Goal: Entertainment & Leisure: Consume media (video, audio)

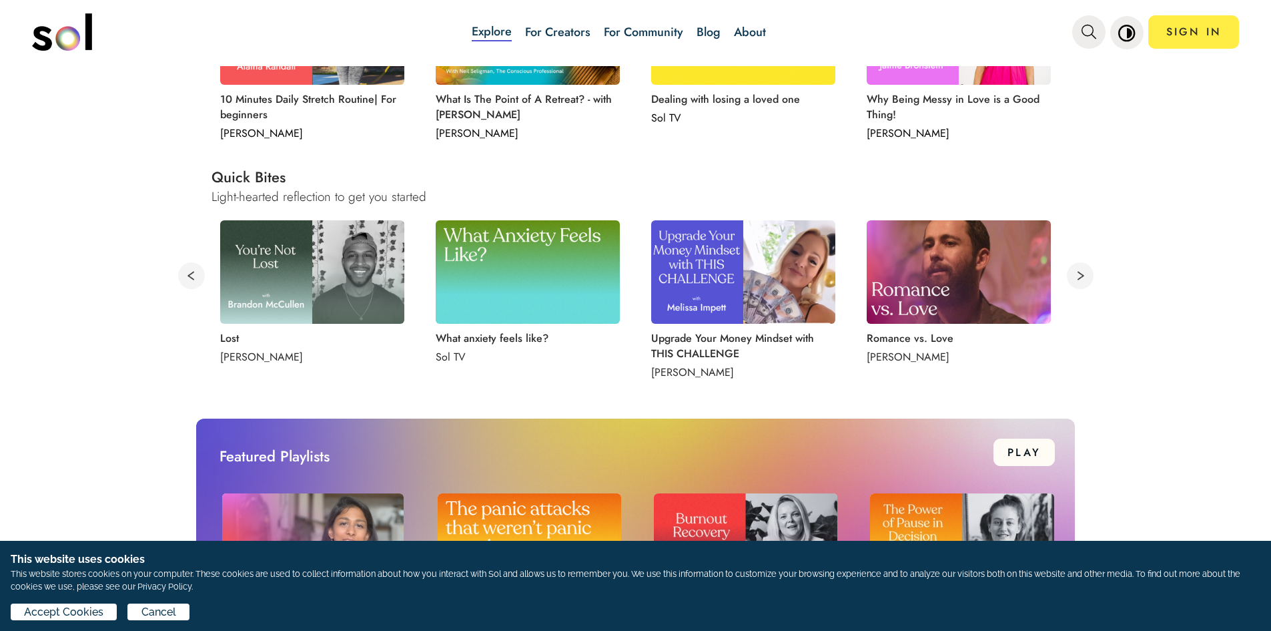
scroll to position [667, 0]
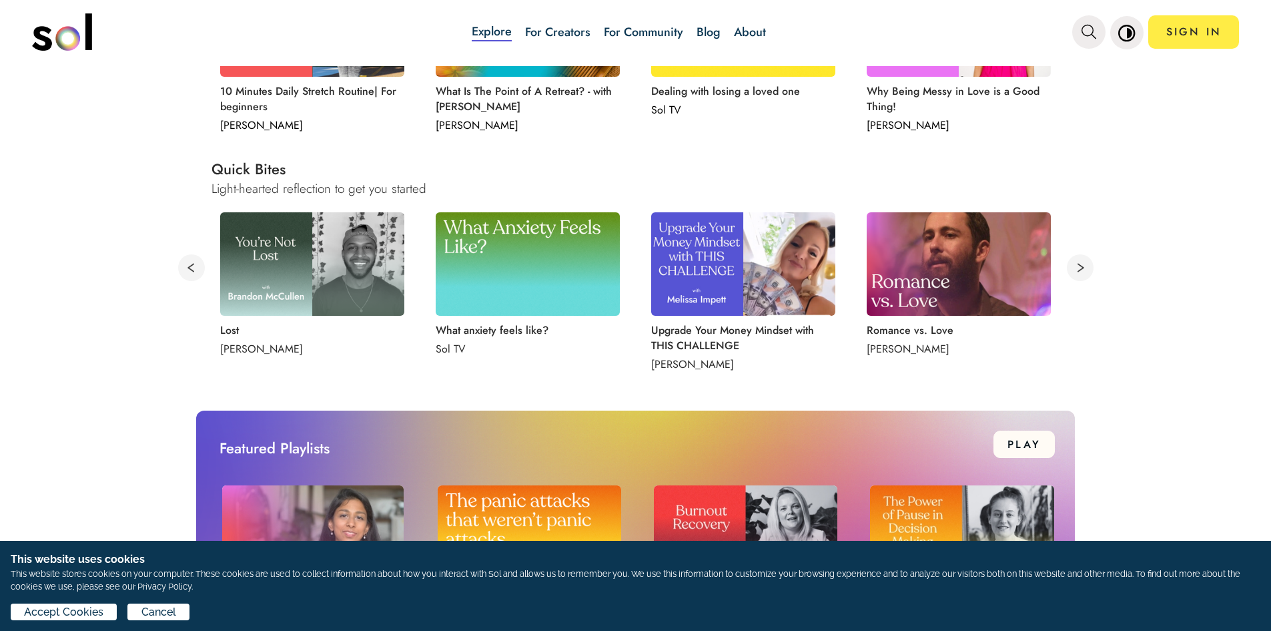
click at [358, 255] on img at bounding box center [312, 263] width 184 height 103
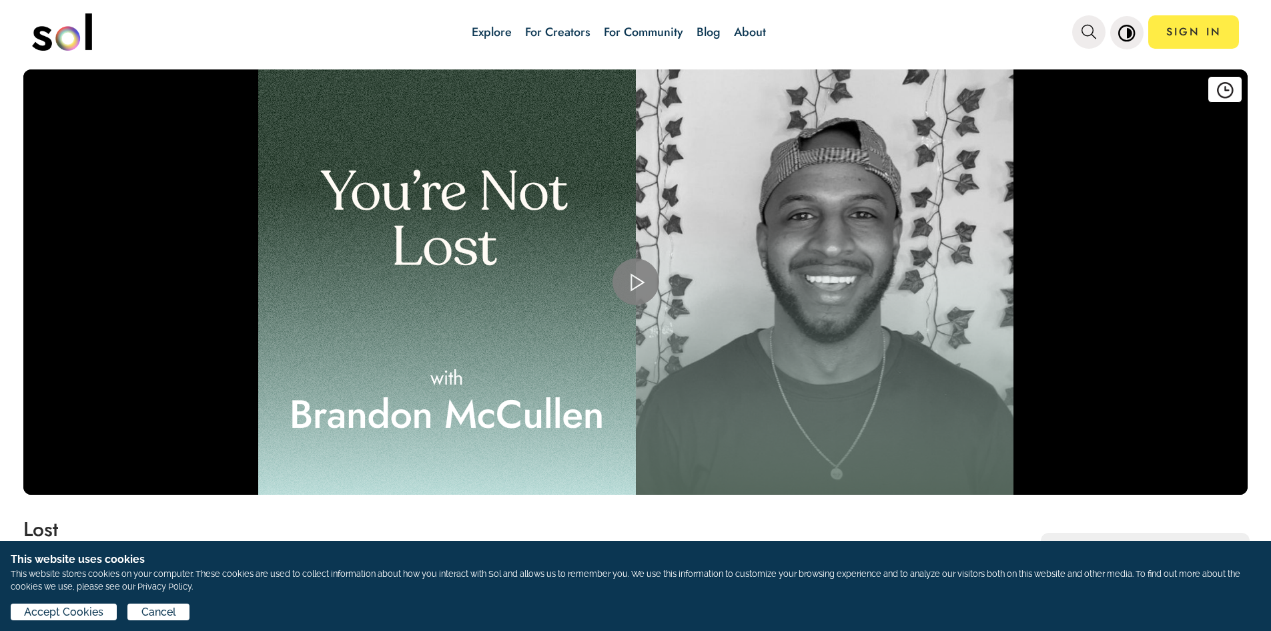
click at [636, 282] on span "Video Player" at bounding box center [636, 282] width 0 height 0
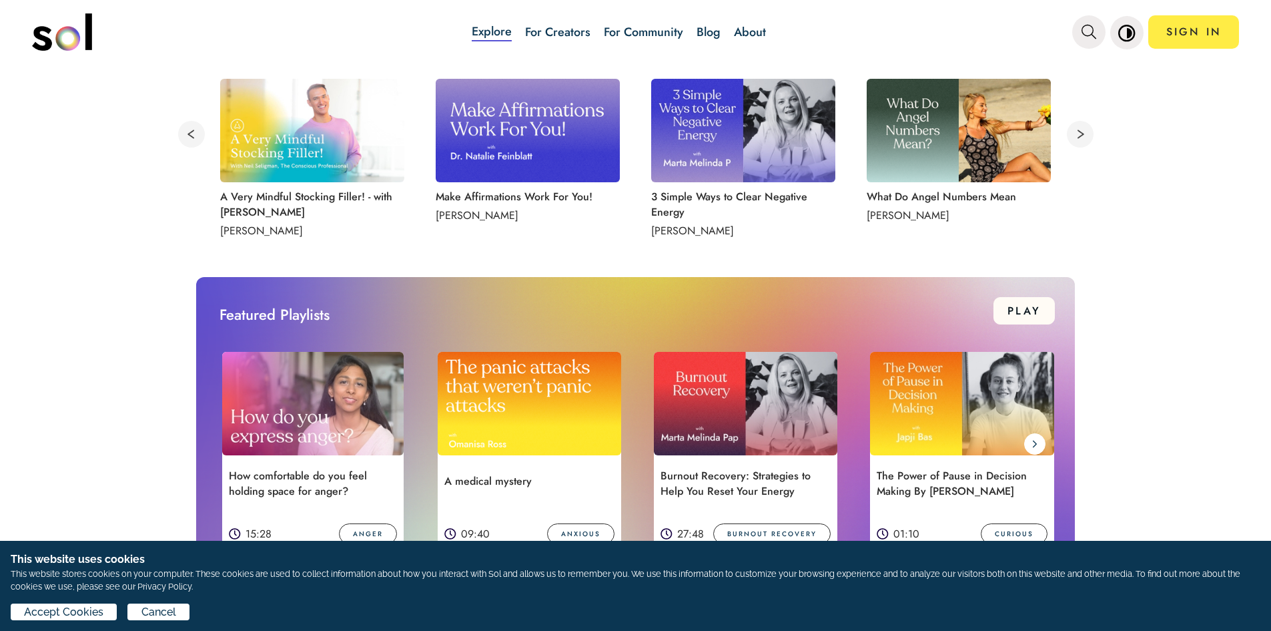
scroll to position [934, 0]
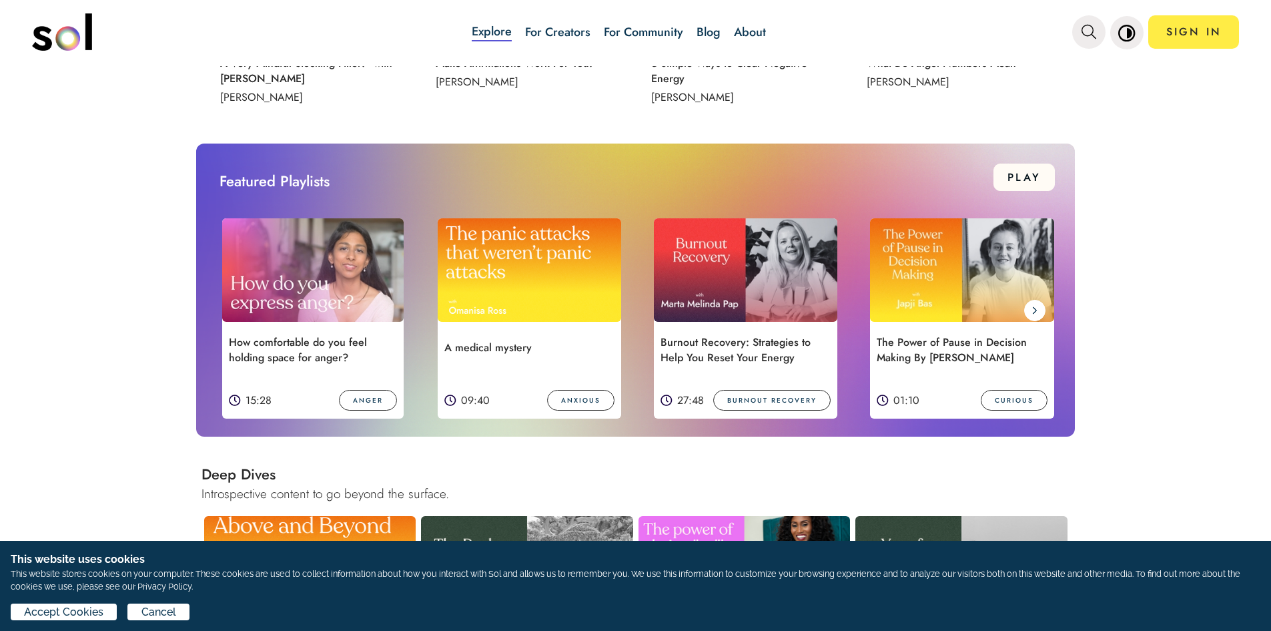
click at [960, 262] on img at bounding box center [962, 269] width 184 height 103
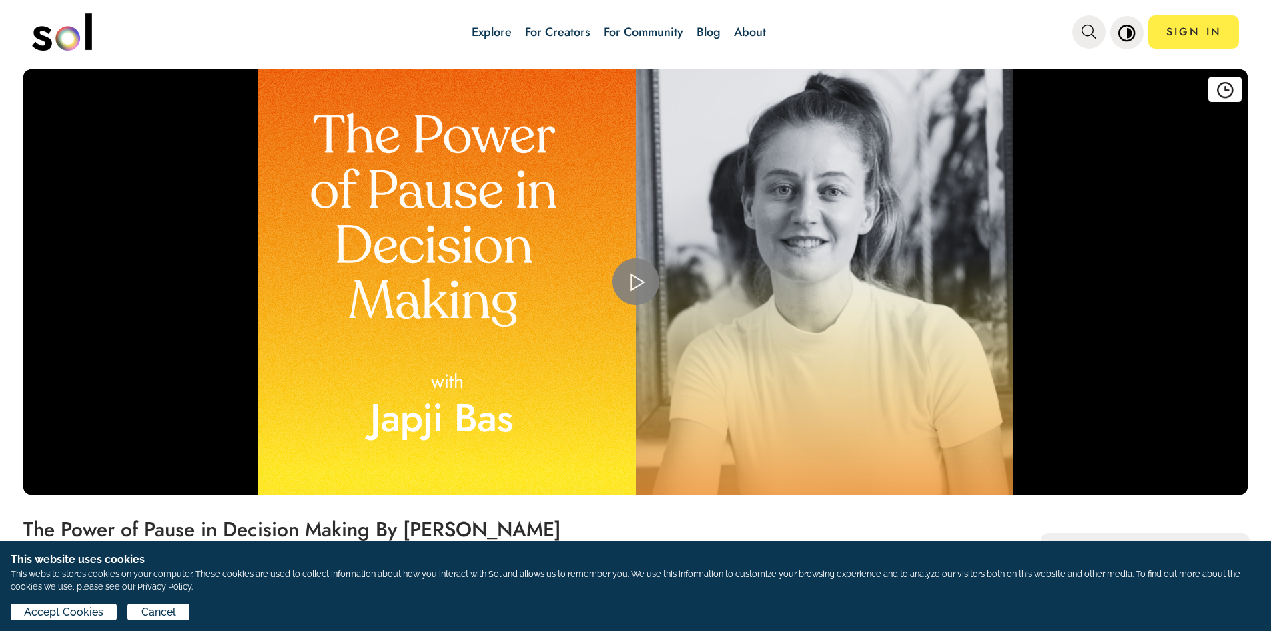
click at [636, 282] on span "Video Player" at bounding box center [636, 282] width 0 height 0
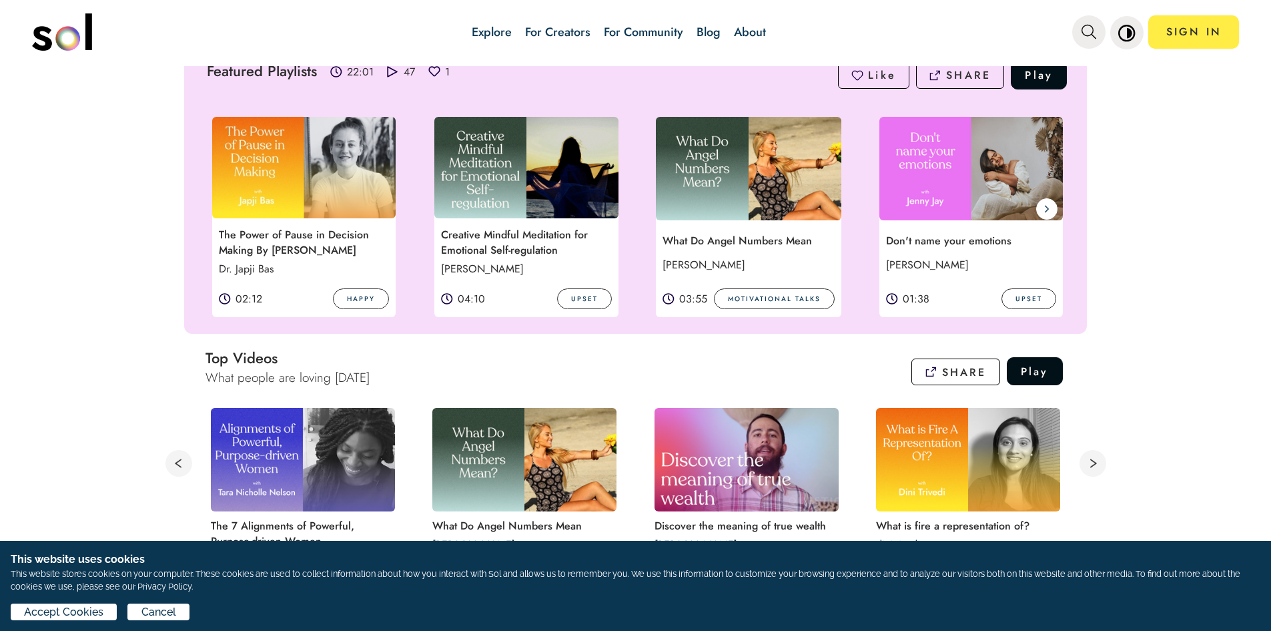
scroll to position [267, 0]
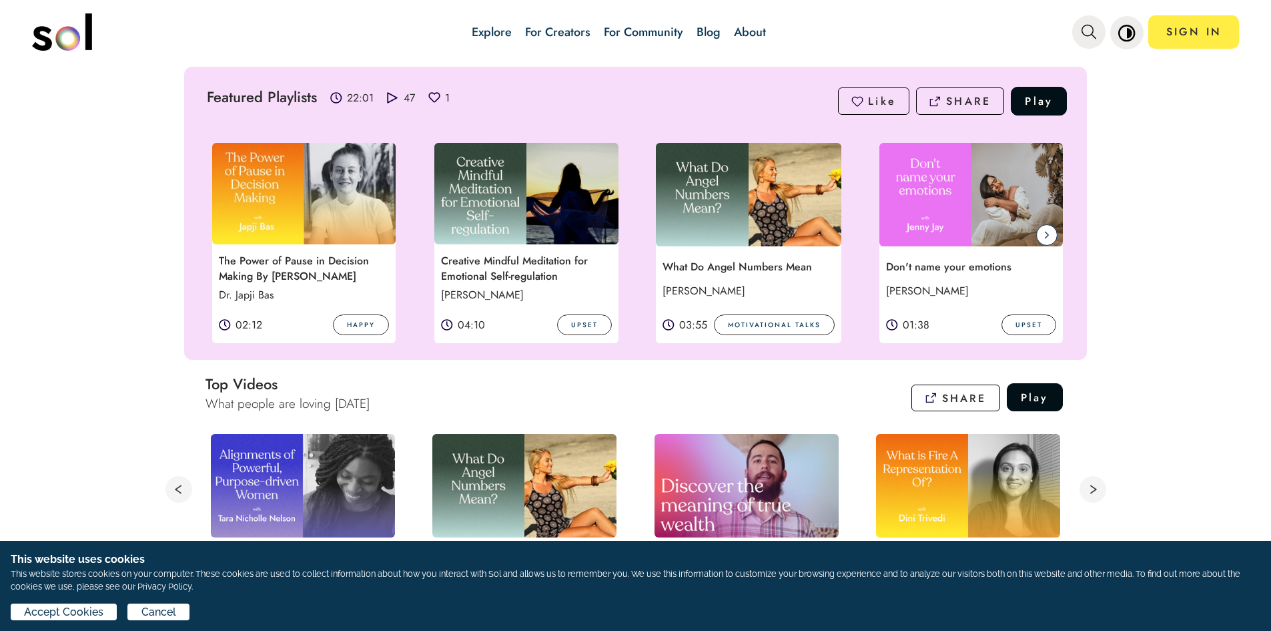
click at [1038, 233] on span at bounding box center [1046, 234] width 21 height 21
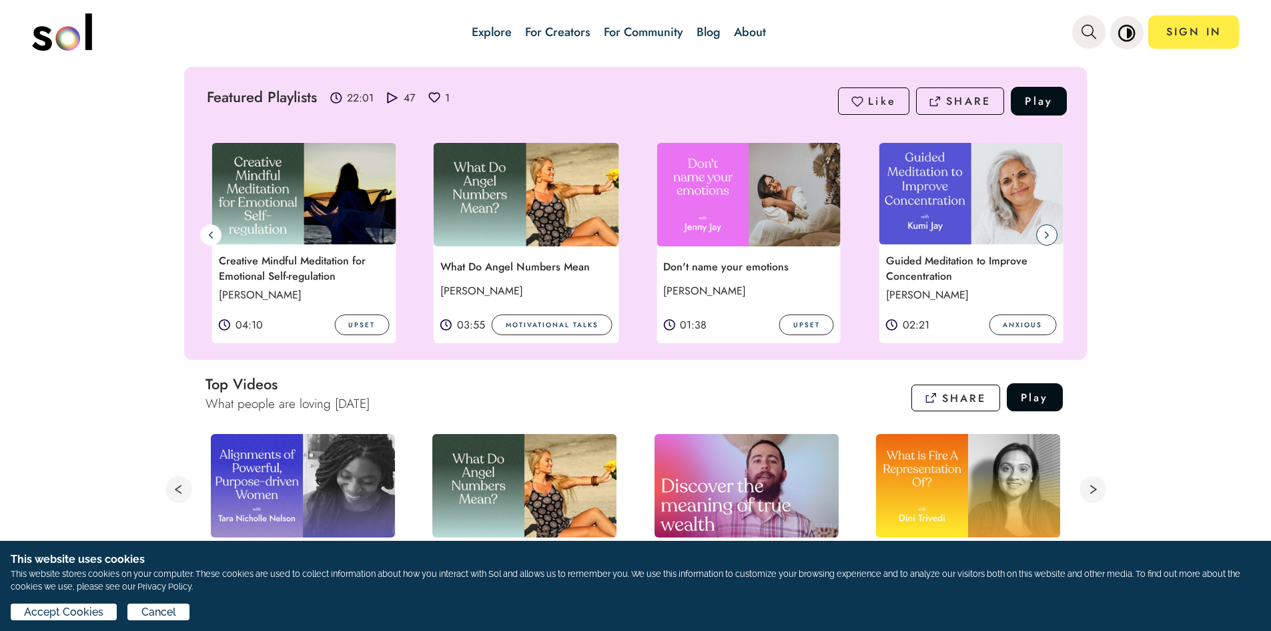
click at [1044, 233] on icon at bounding box center [1046, 235] width 5 height 11
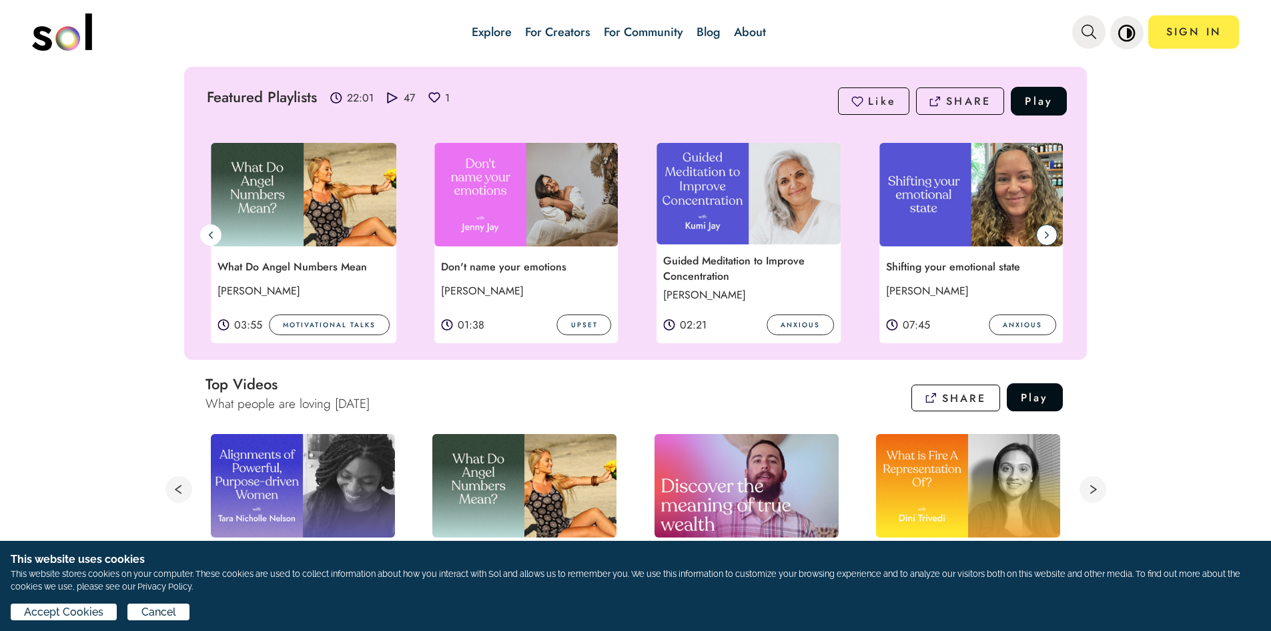
click at [1044, 233] on icon at bounding box center [1046, 235] width 5 height 11
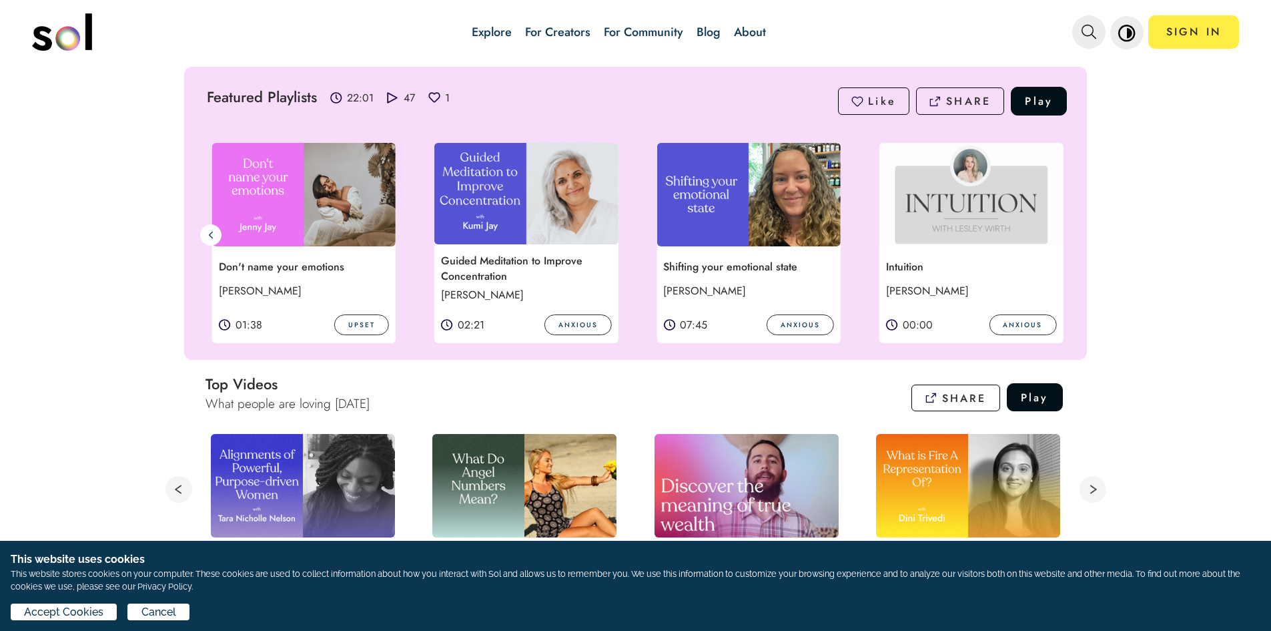
click at [1039, 233] on img at bounding box center [972, 194] width 184 height 103
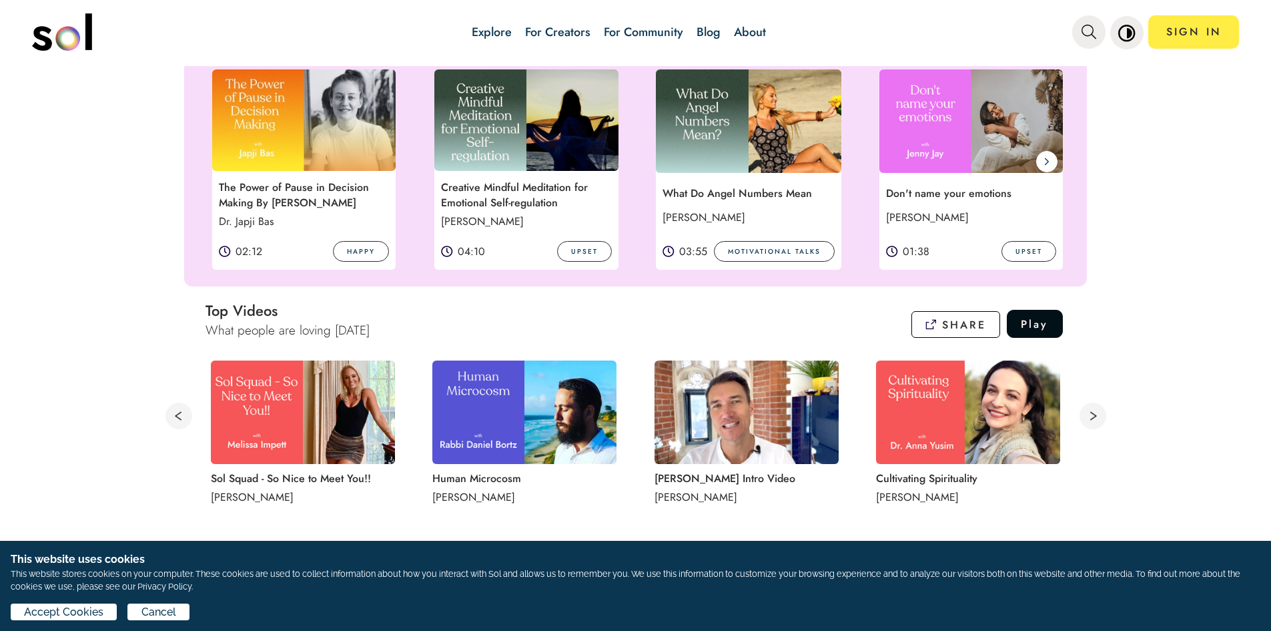
scroll to position [334, 0]
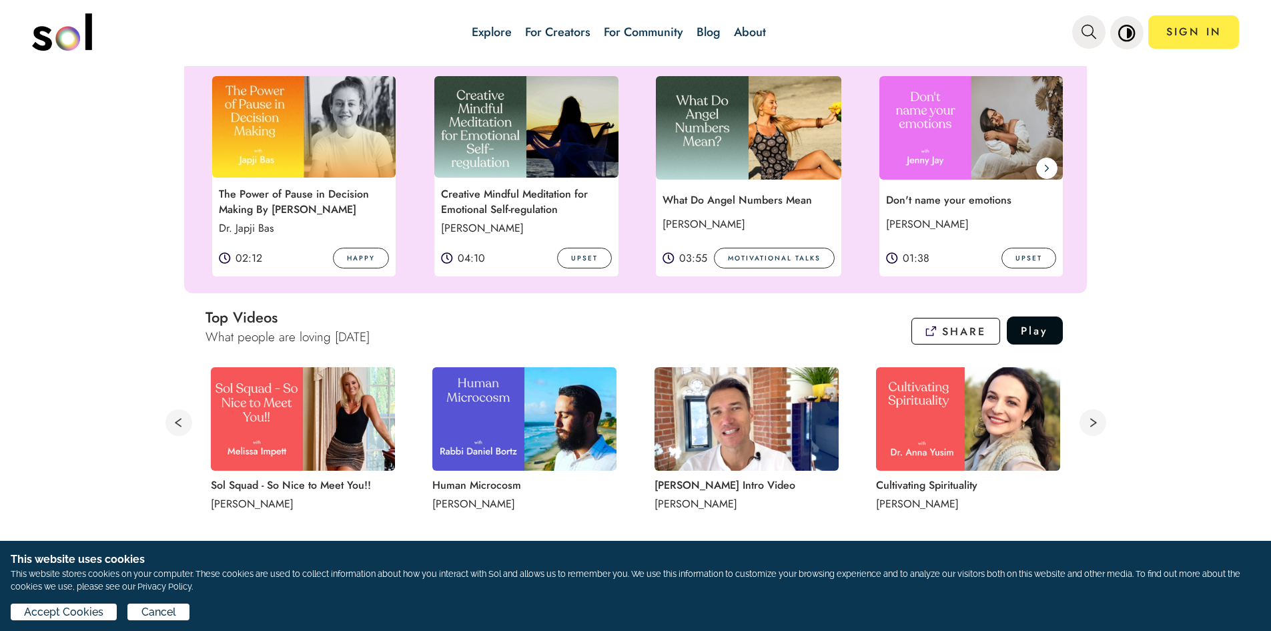
click at [954, 166] on img at bounding box center [972, 127] width 184 height 103
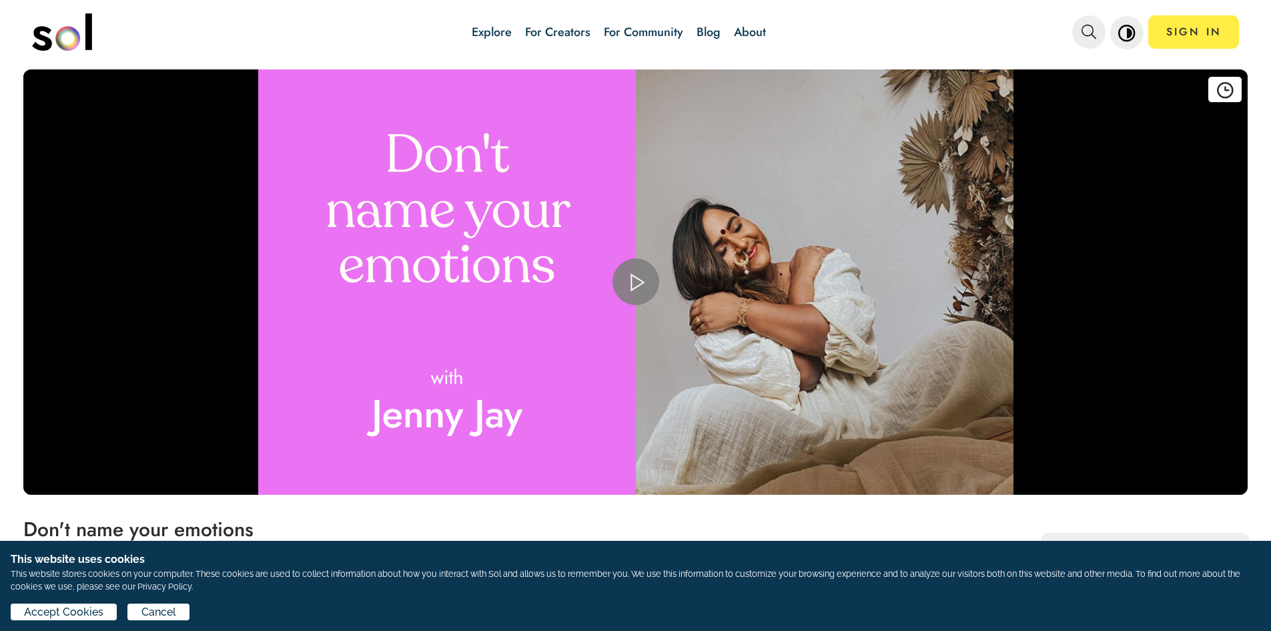
click at [636, 282] on span "Video Player" at bounding box center [636, 282] width 0 height 0
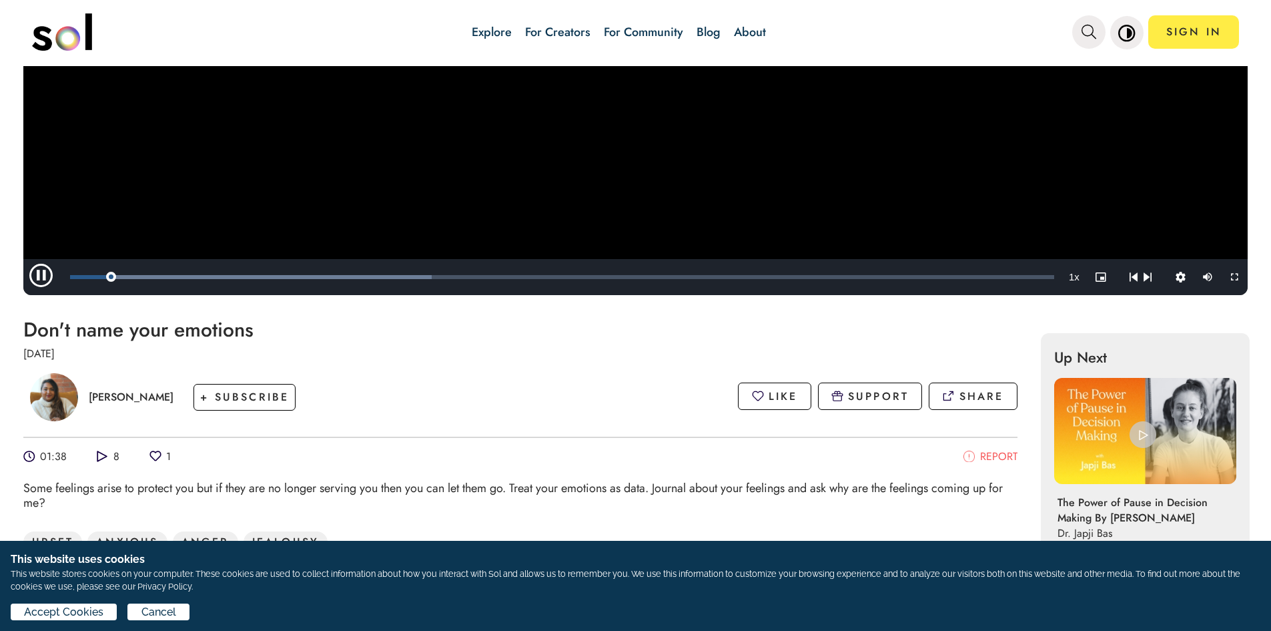
scroll to position [200, 0]
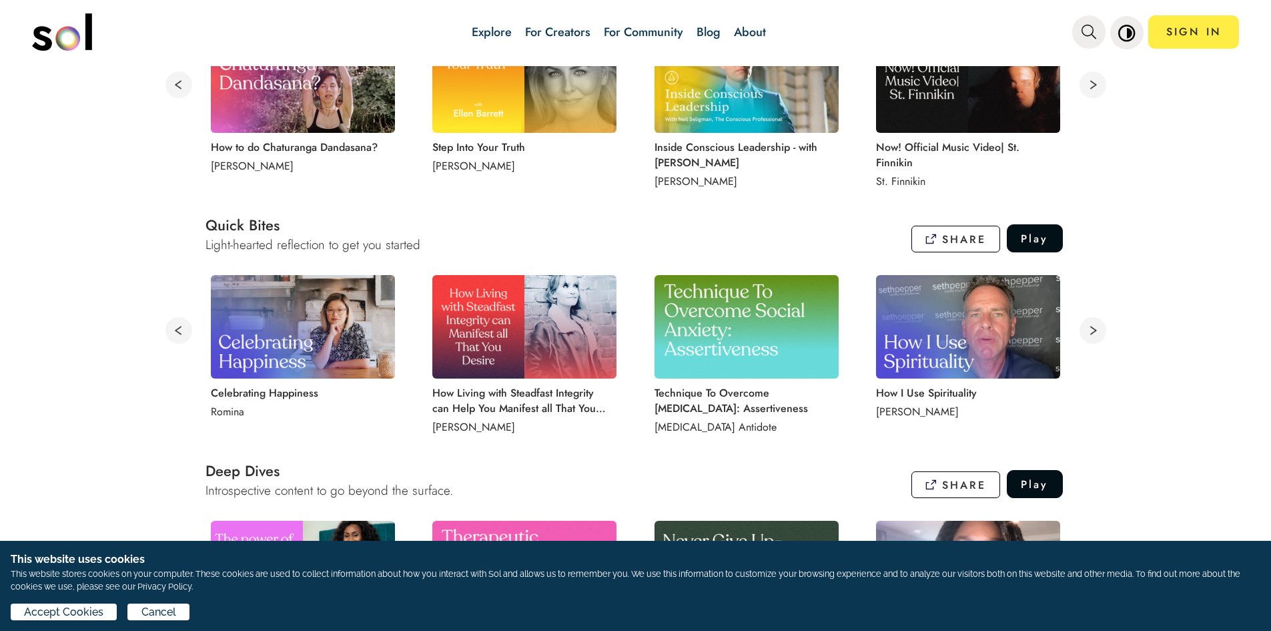
scroll to position [734, 0]
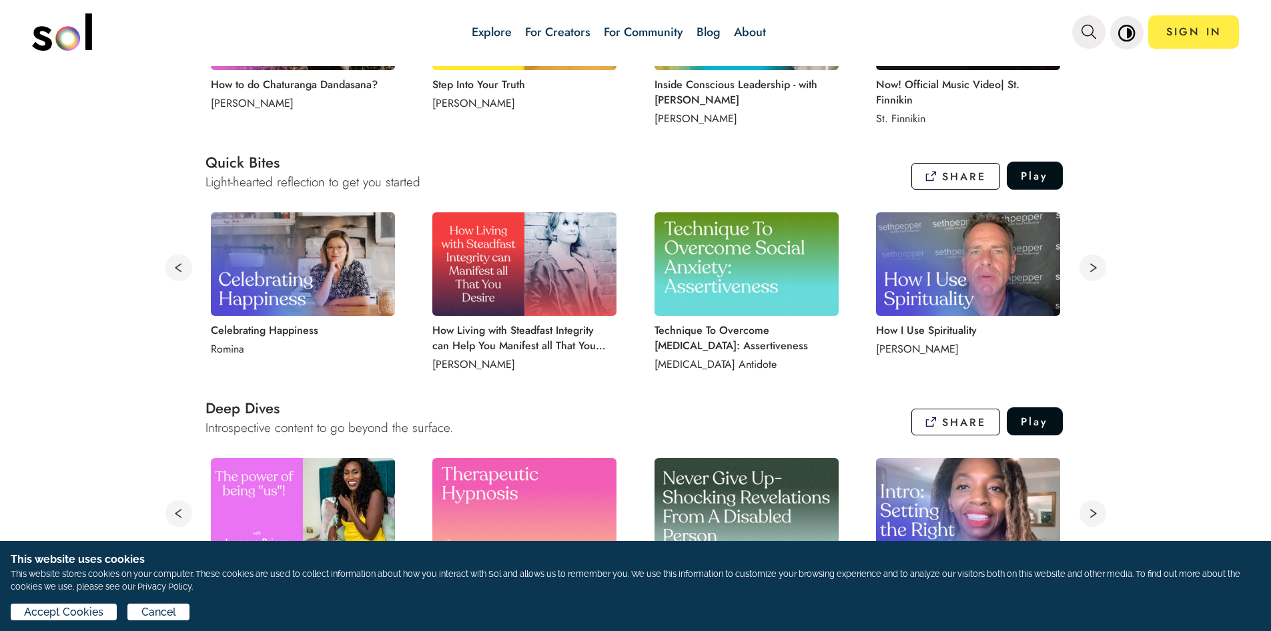
click at [1085, 264] on button at bounding box center [1093, 267] width 27 height 27
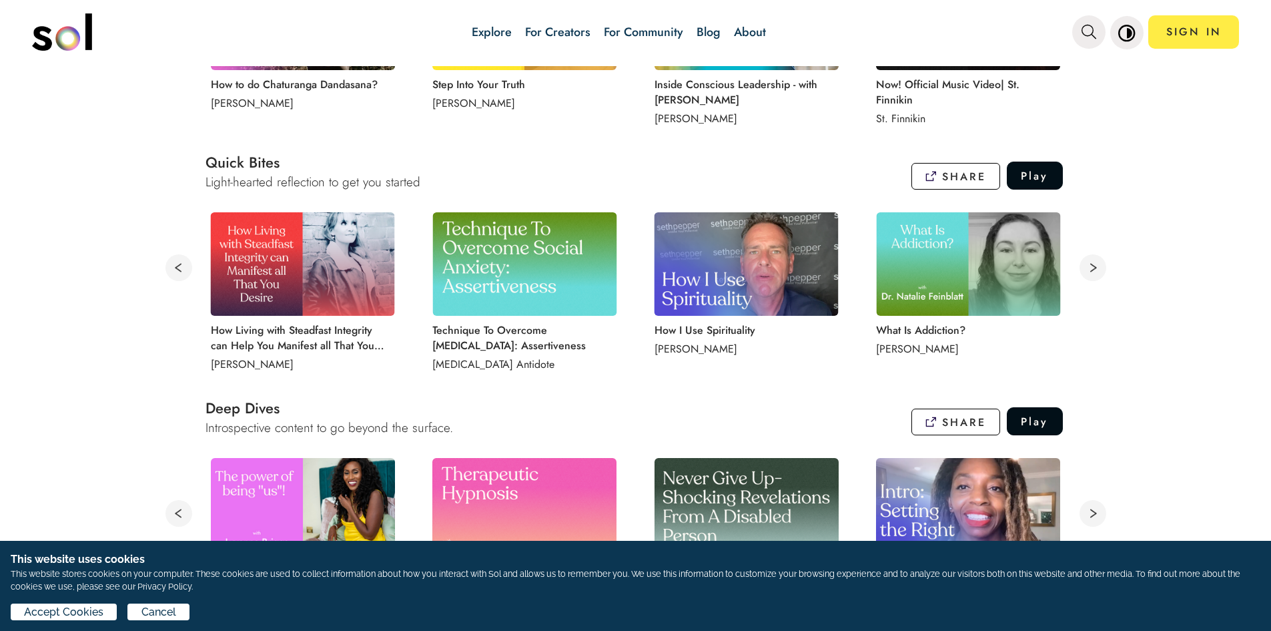
click at [1091, 264] on button at bounding box center [1093, 267] width 27 height 27
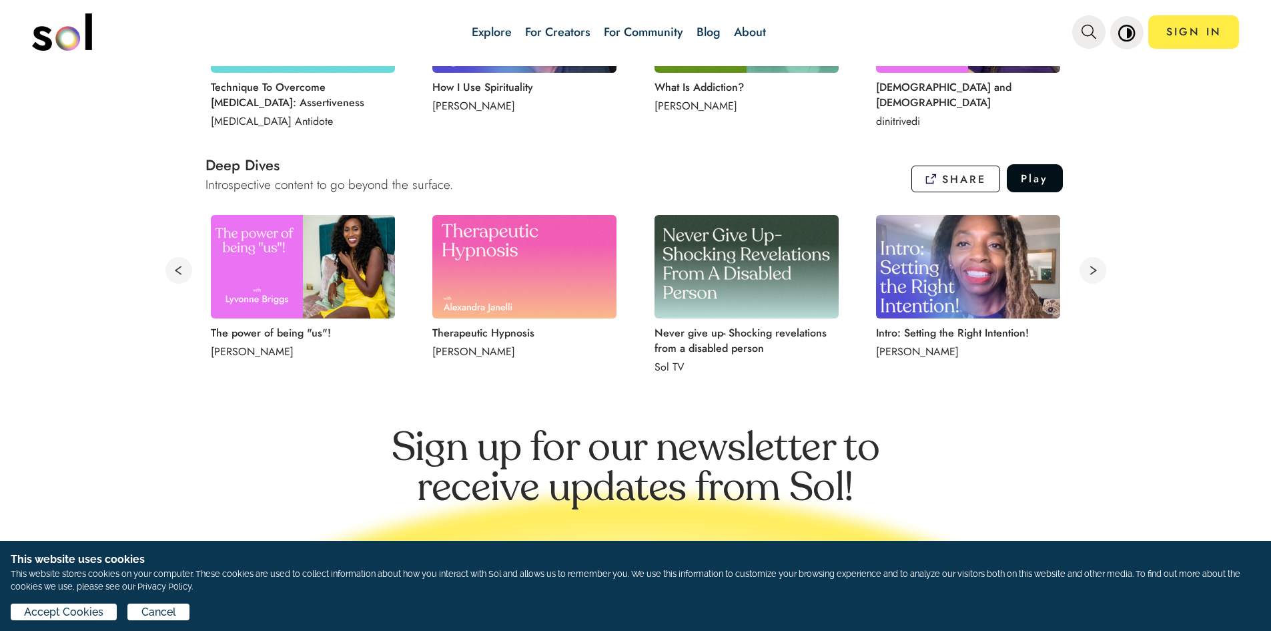
scroll to position [1001, 0]
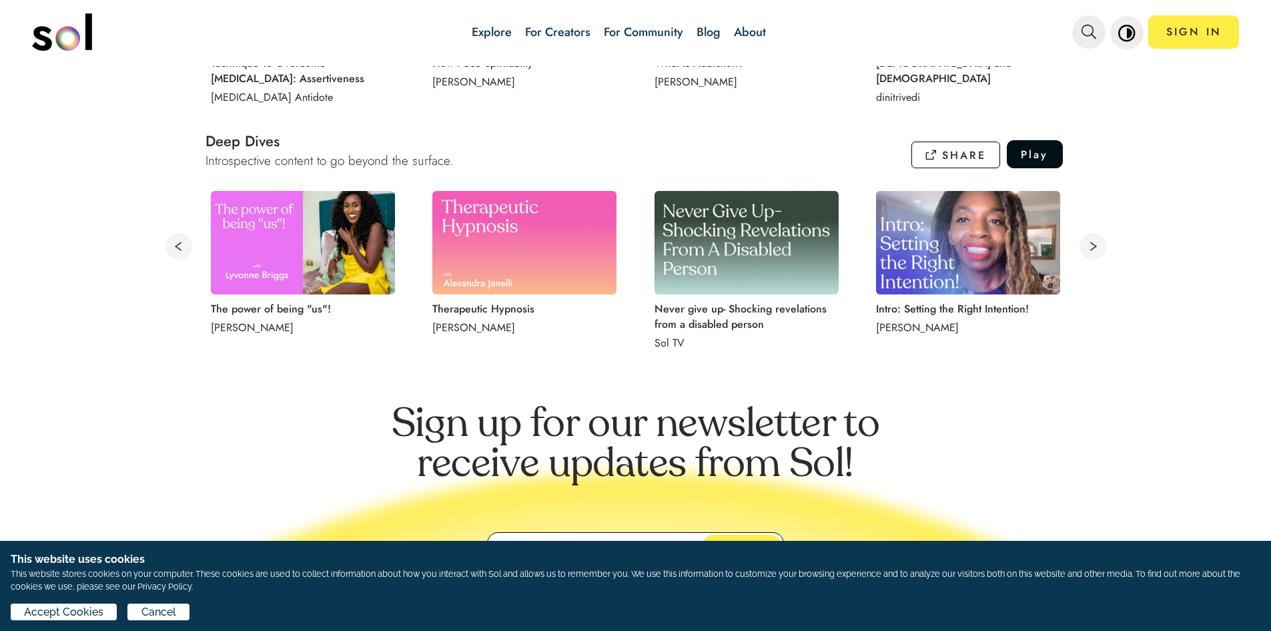
click at [1088, 247] on button at bounding box center [1093, 246] width 27 height 27
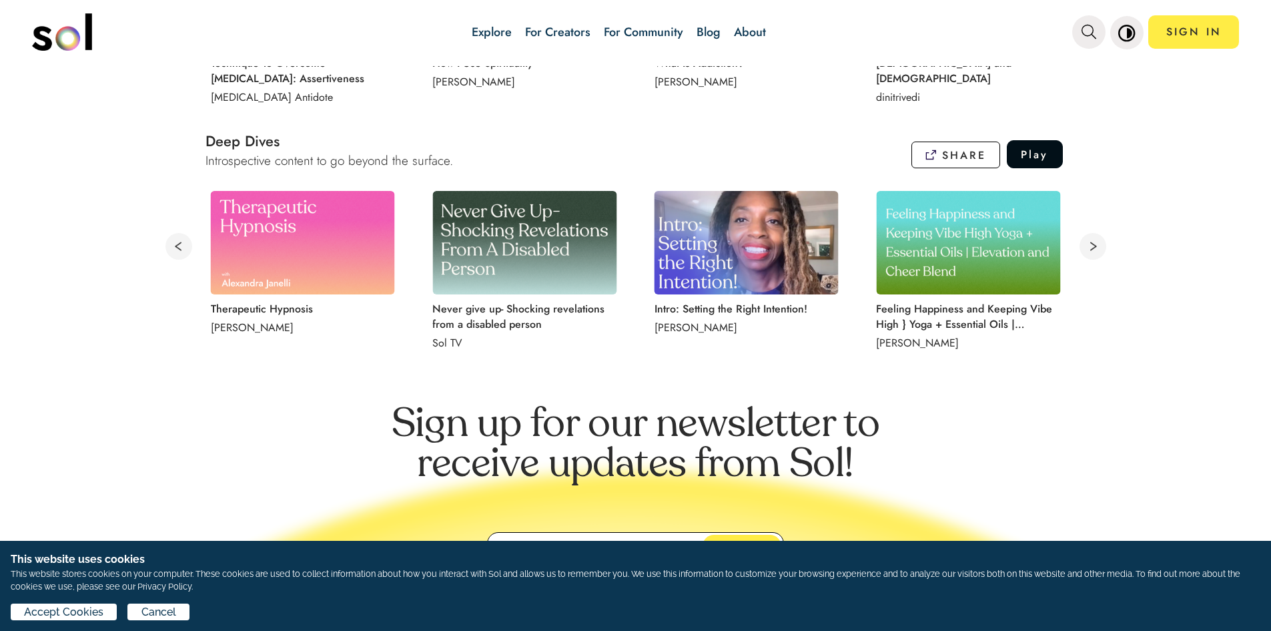
click at [1088, 247] on button at bounding box center [1093, 246] width 27 height 27
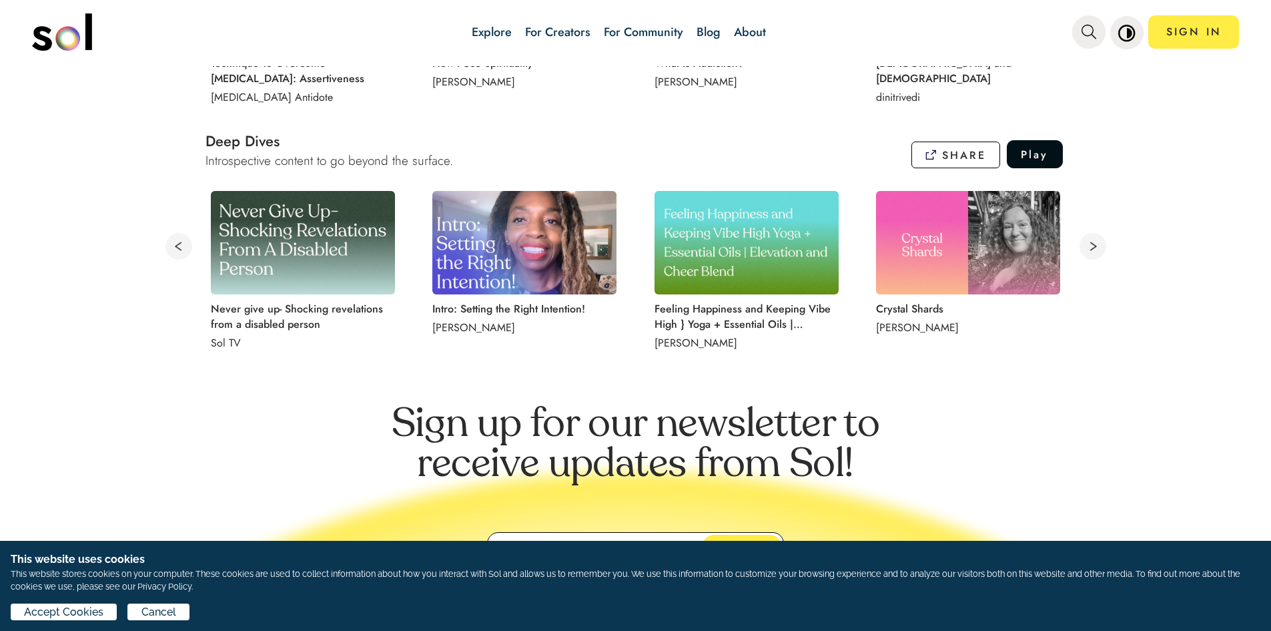
click at [1088, 247] on button at bounding box center [1093, 246] width 27 height 27
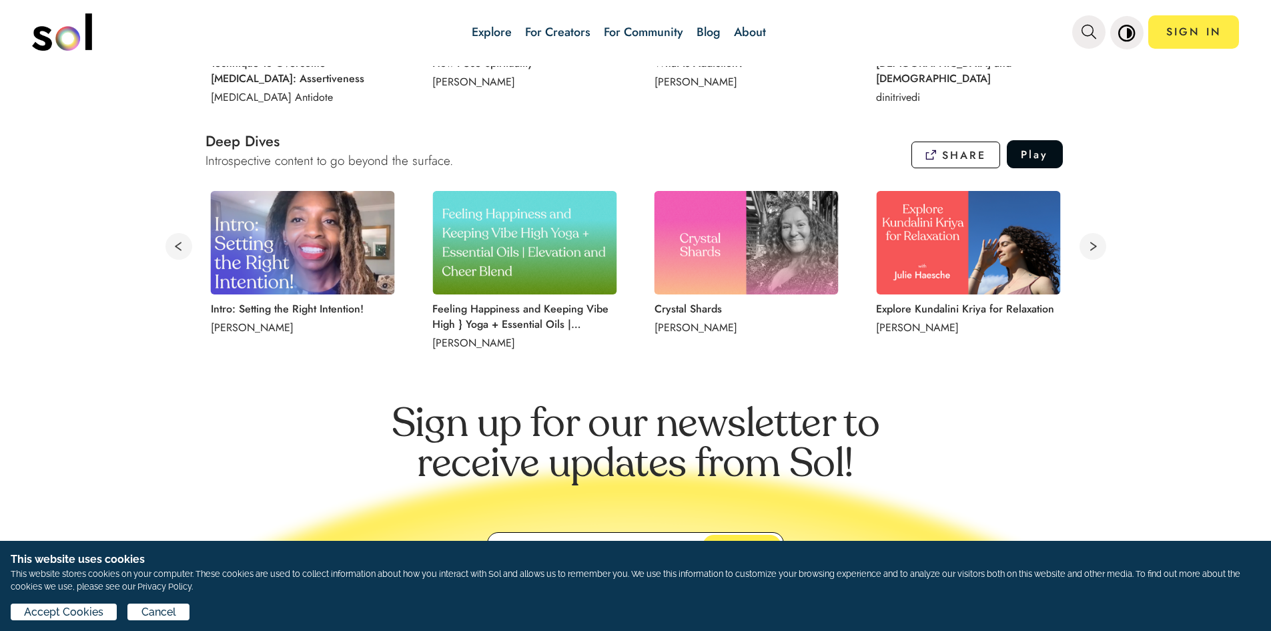
click at [1088, 247] on button at bounding box center [1093, 246] width 27 height 27
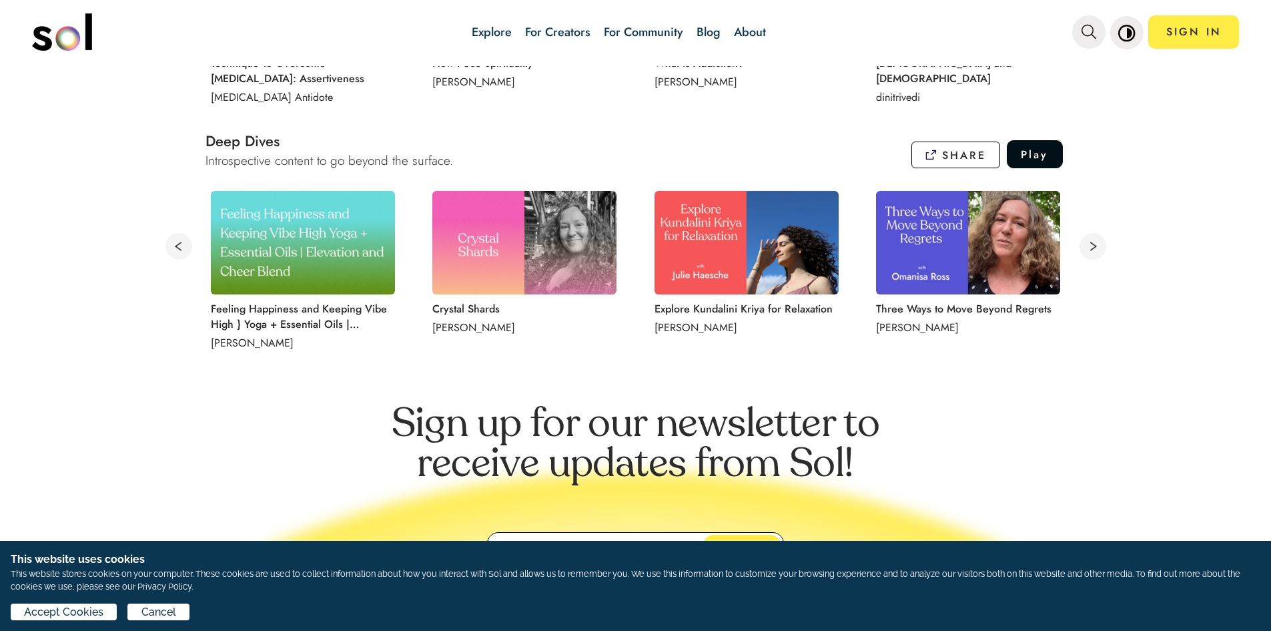
click at [930, 267] on img at bounding box center [968, 242] width 184 height 103
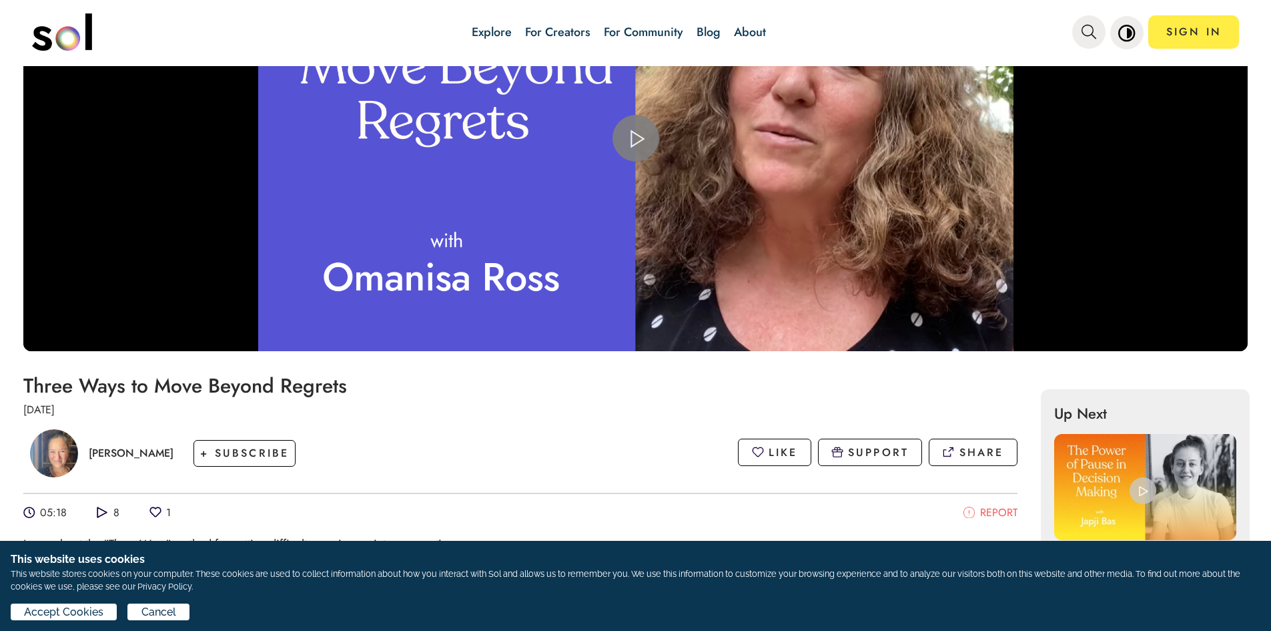
scroll to position [67, 0]
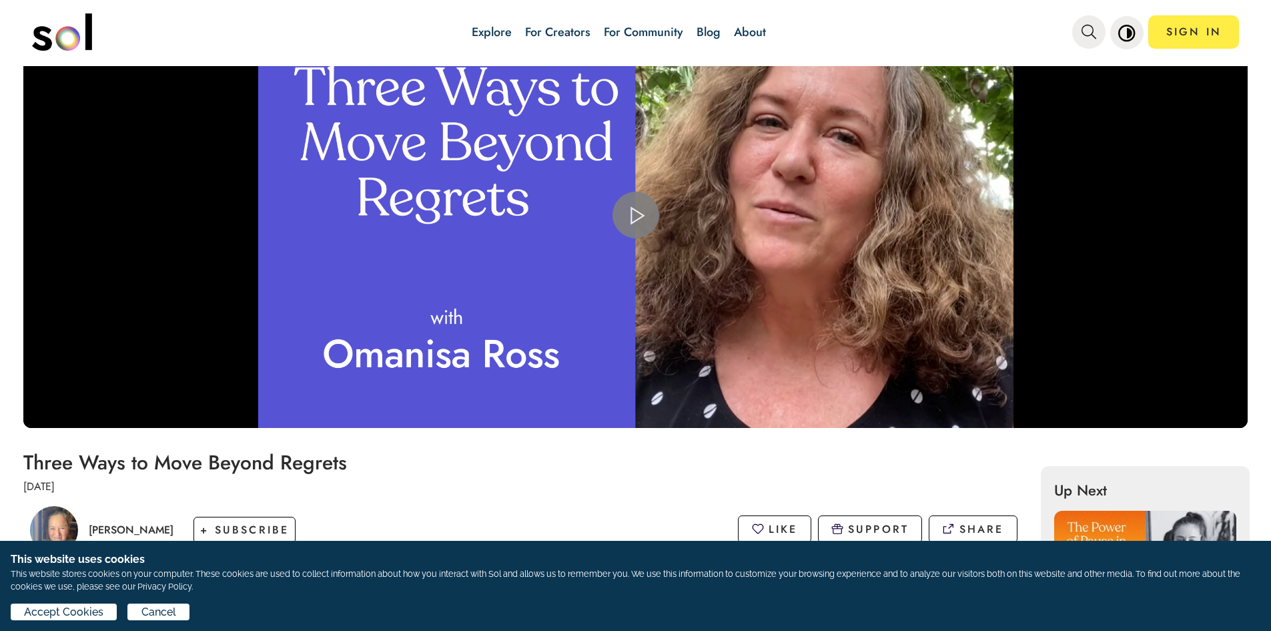
click at [636, 215] on span "Video Player" at bounding box center [636, 215] width 0 height 0
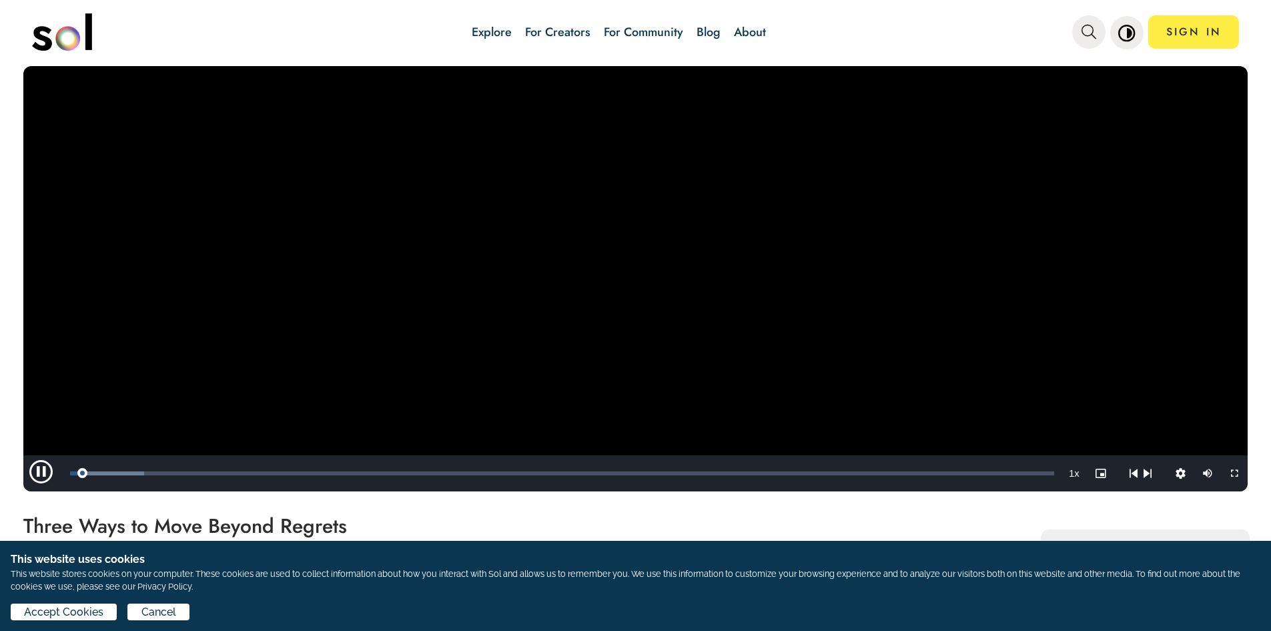
click at [491, 25] on link "Explore" at bounding box center [492, 31] width 40 height 17
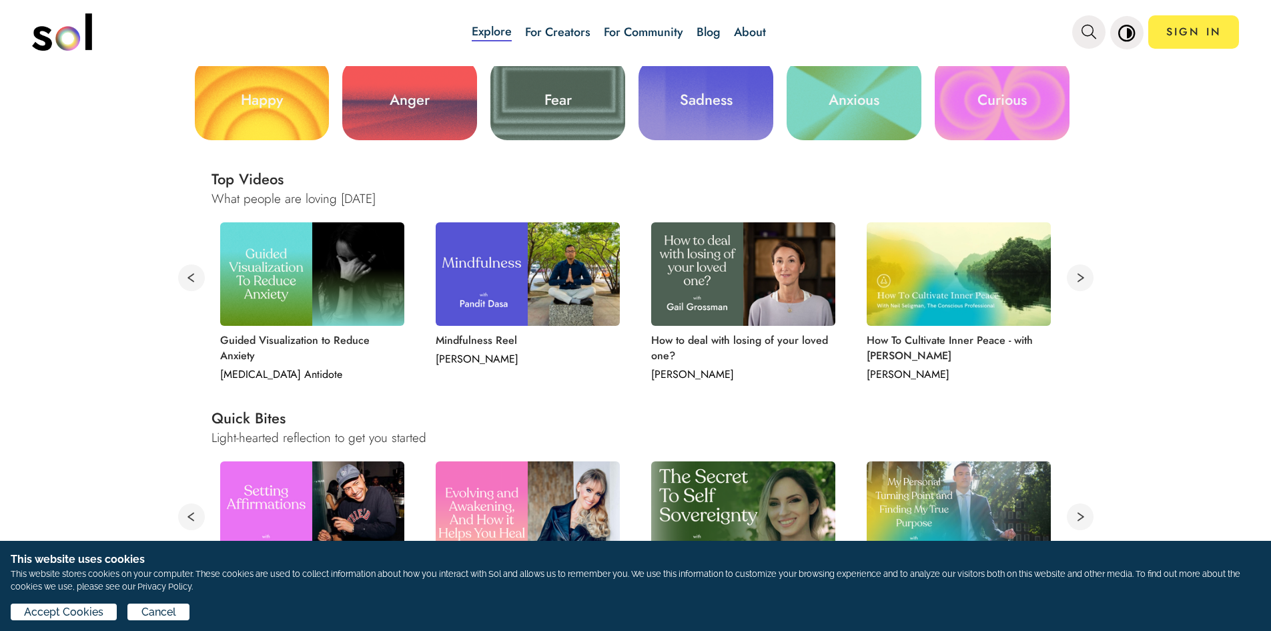
scroll to position [400, 0]
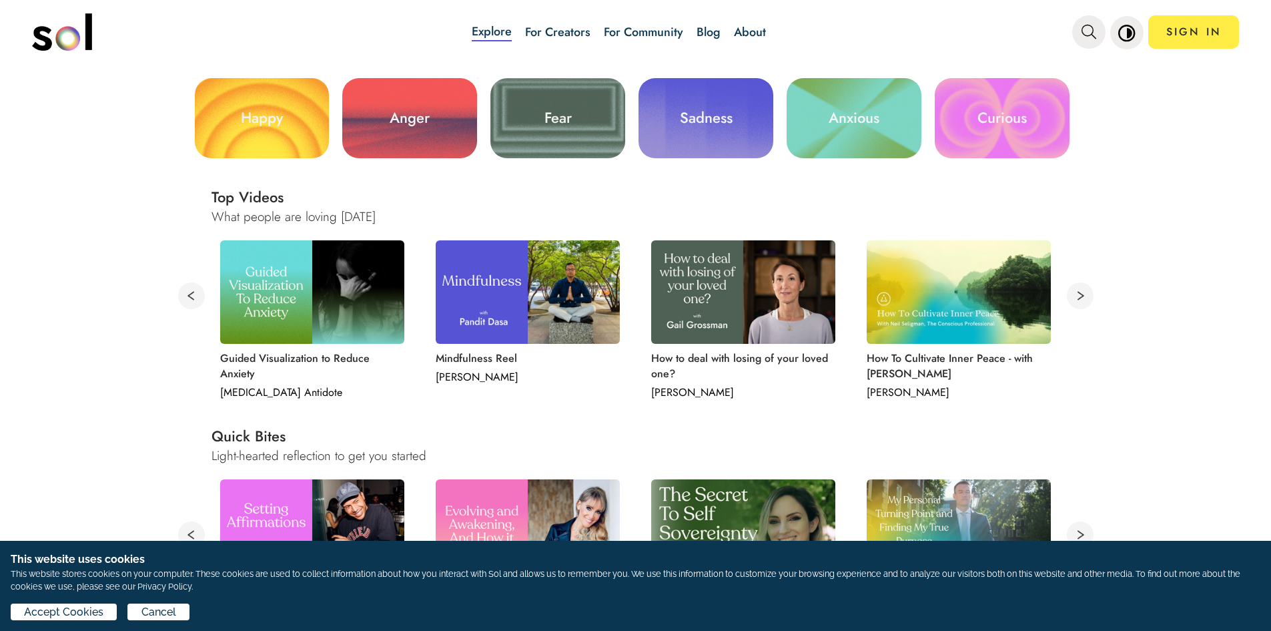
click at [362, 308] on img at bounding box center [312, 291] width 184 height 103
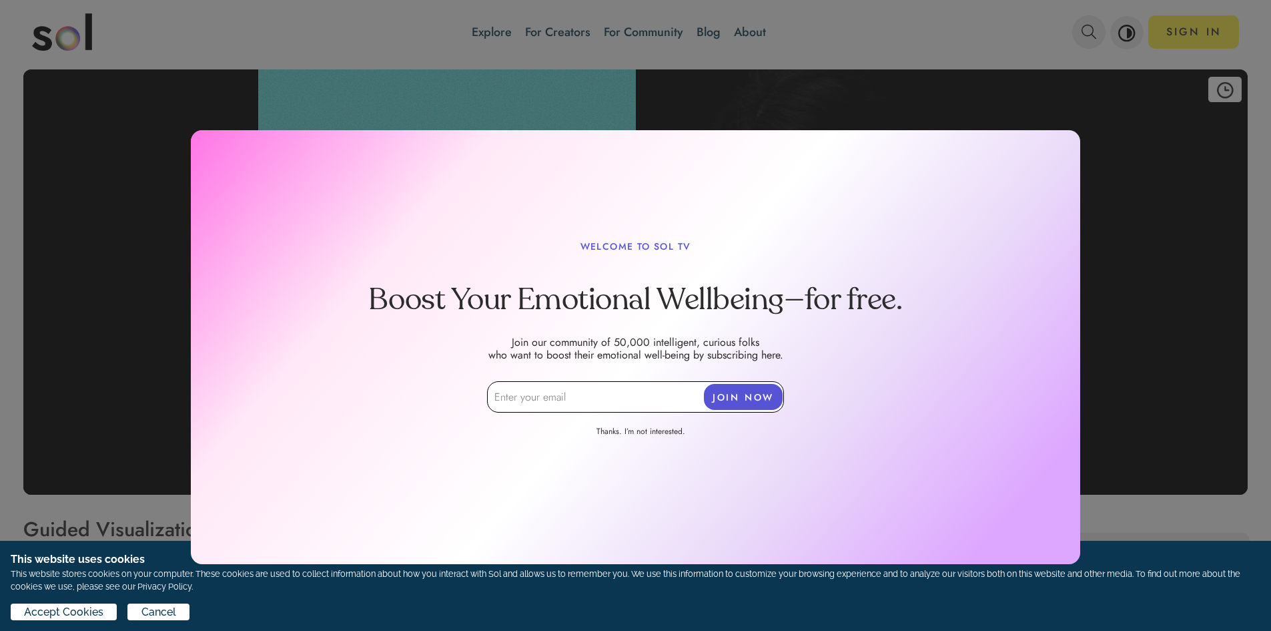
click at [1144, 294] on div at bounding box center [635, 213] width 1271 height 834
click at [86, 139] on div at bounding box center [635, 213] width 1271 height 834
click at [612, 431] on link "Thanks. I’m not interested." at bounding box center [641, 433] width 154 height 15
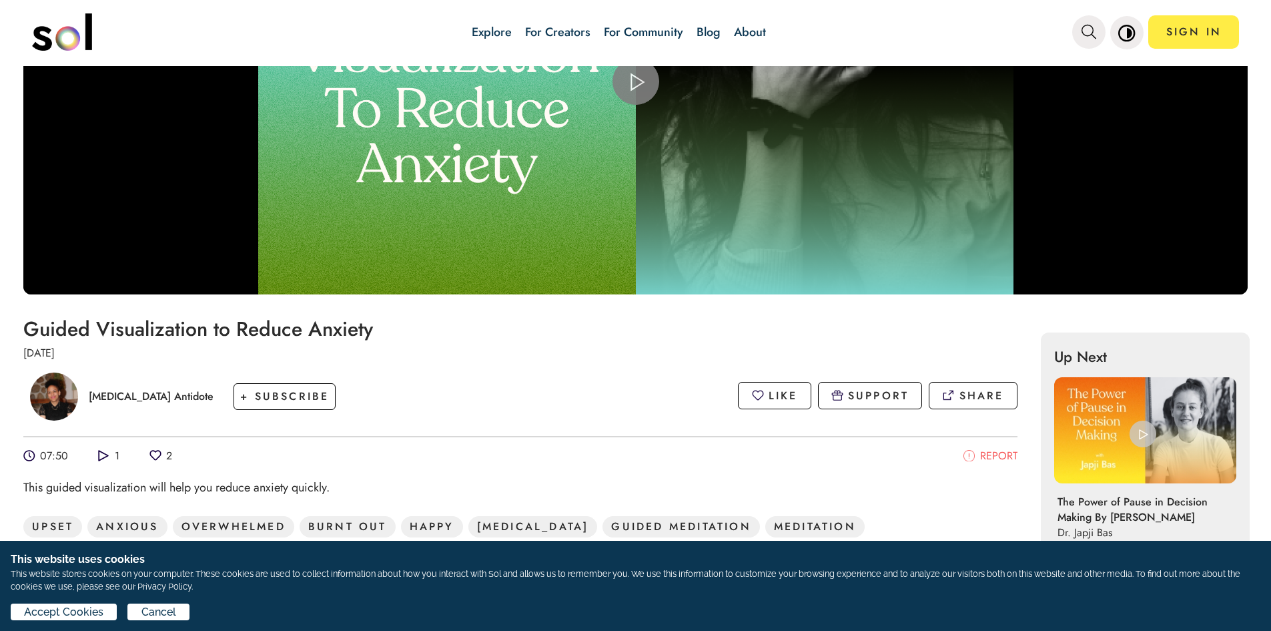
click at [636, 81] on span "Video Player" at bounding box center [636, 81] width 0 height 0
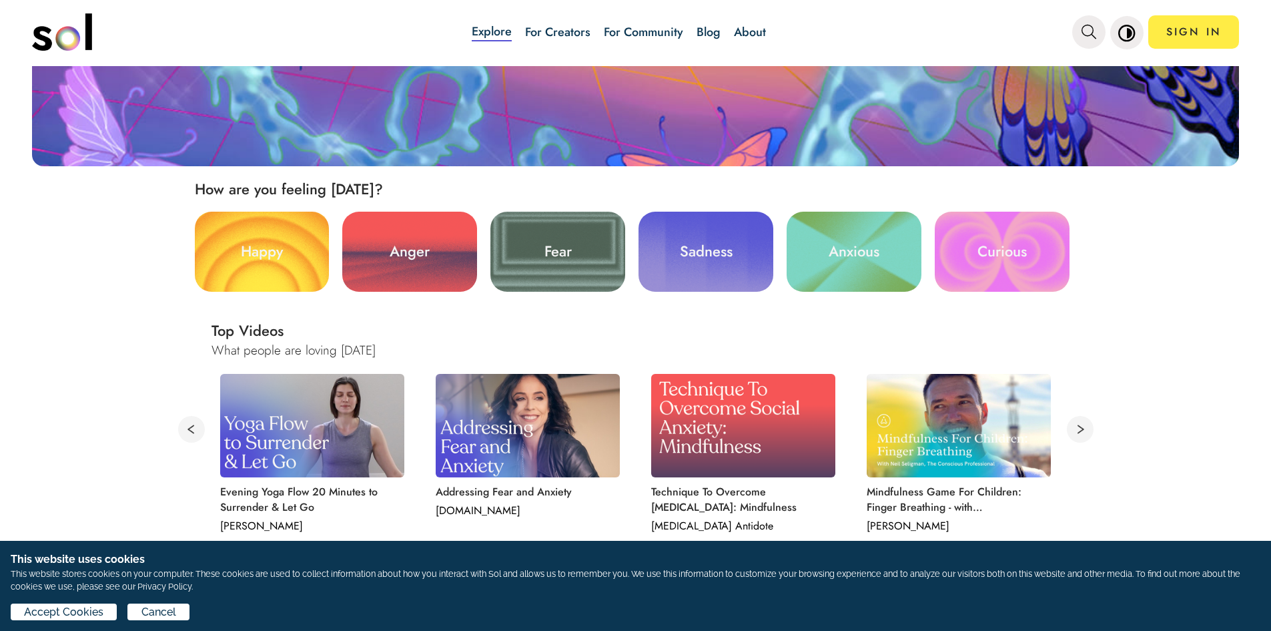
scroll to position [467, 0]
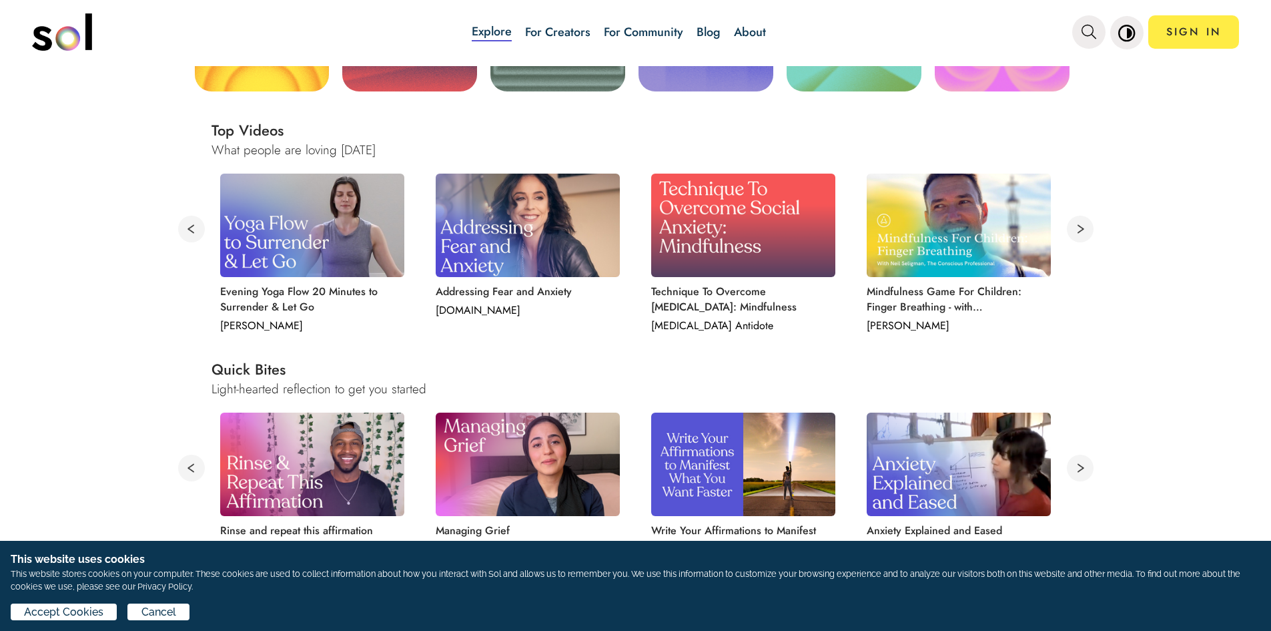
click at [559, 226] on img at bounding box center [528, 225] width 184 height 103
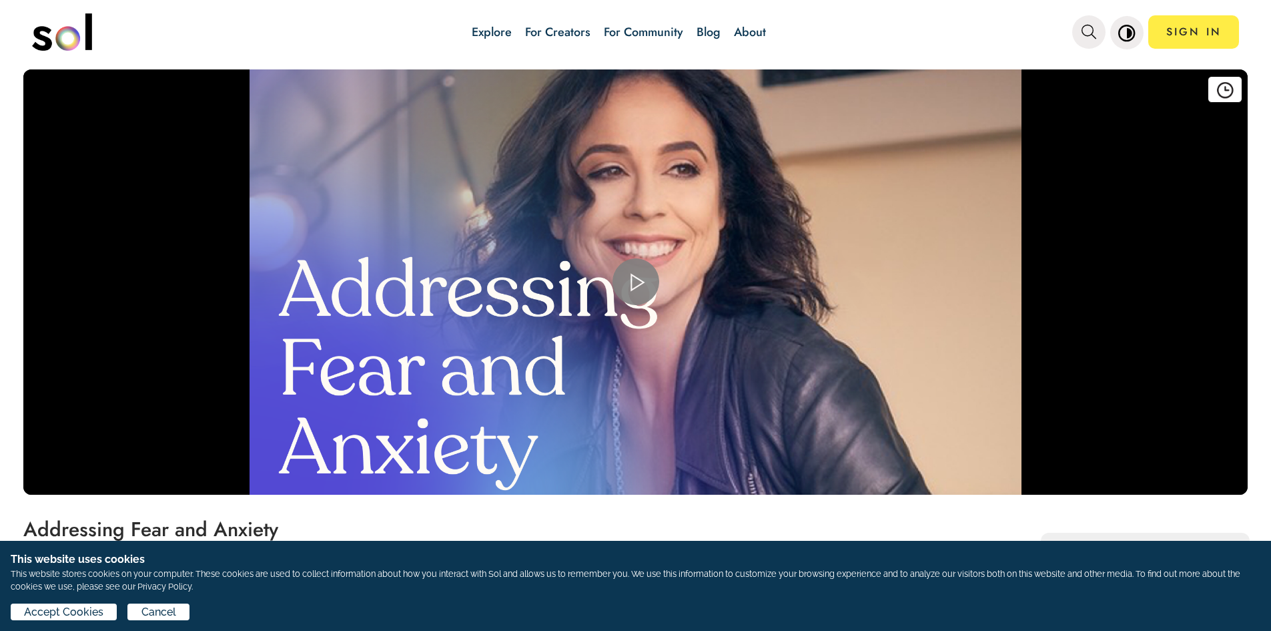
click at [636, 282] on span "Video Player" at bounding box center [636, 282] width 0 height 0
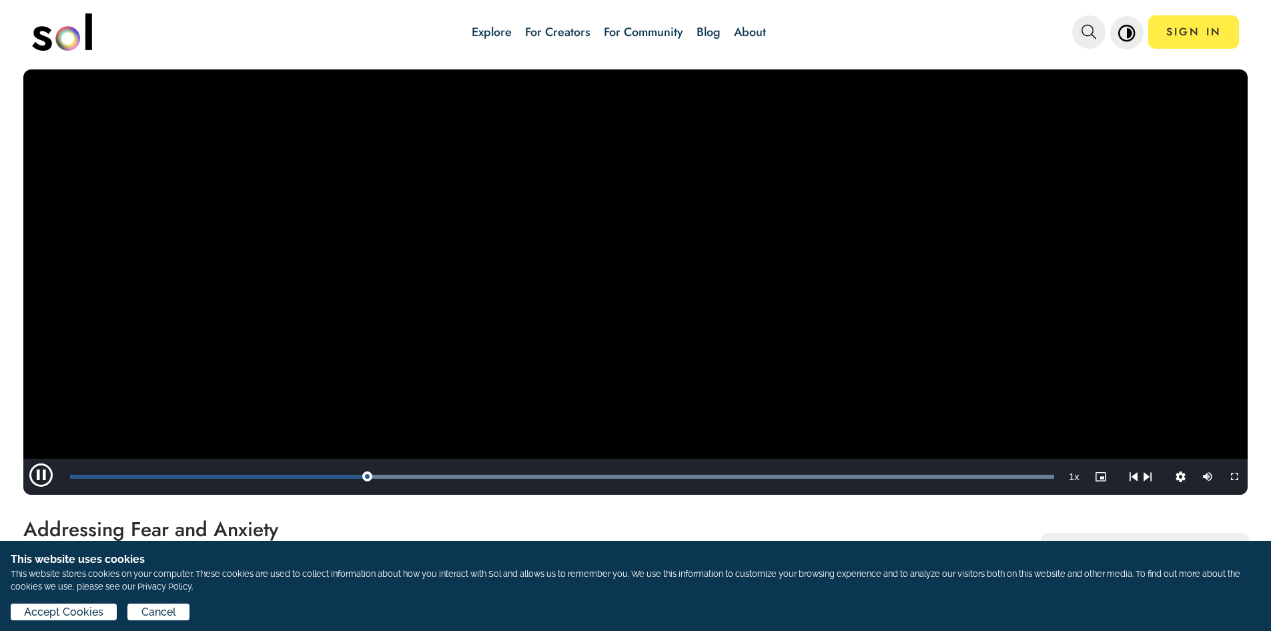
click at [539, 325] on video "Video Player" at bounding box center [635, 281] width 1225 height 425
click at [482, 312] on video "Video Player" at bounding box center [635, 281] width 1225 height 425
click at [41, 477] on span "Video Player" at bounding box center [43, 477] width 40 height 0
drag, startPoint x: 74, startPoint y: 478, endPoint x: 46, endPoint y: 478, distance: 28.0
click at [47, 479] on div "Play Mute Current Time 0:00 / Duration 1:04 Loaded : 100.00% 0:00 0:00 Stream T…" at bounding box center [635, 477] width 1225 height 36
